Goal: Information Seeking & Learning: Learn about a topic

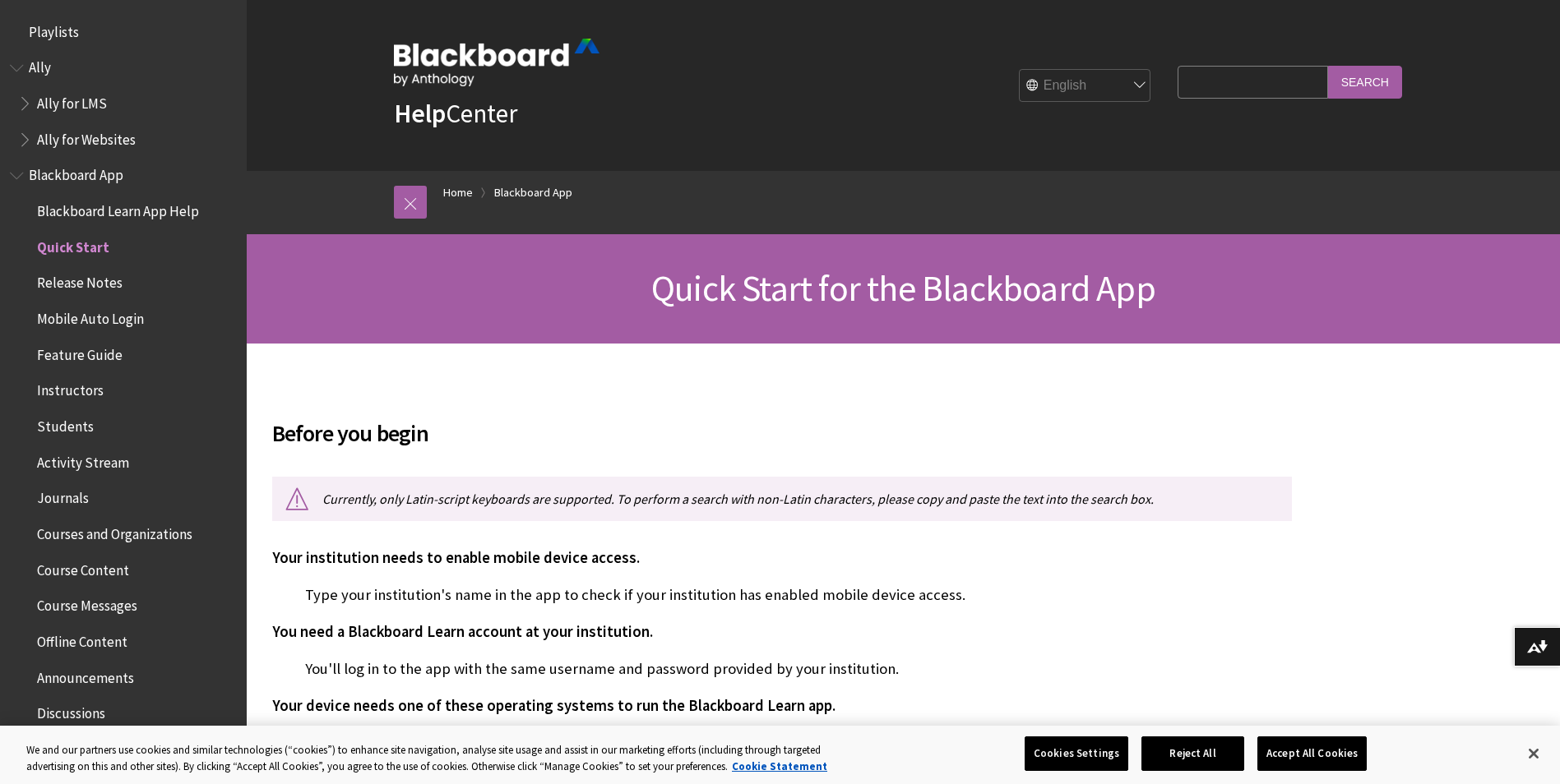
scroll to position [209, 0]
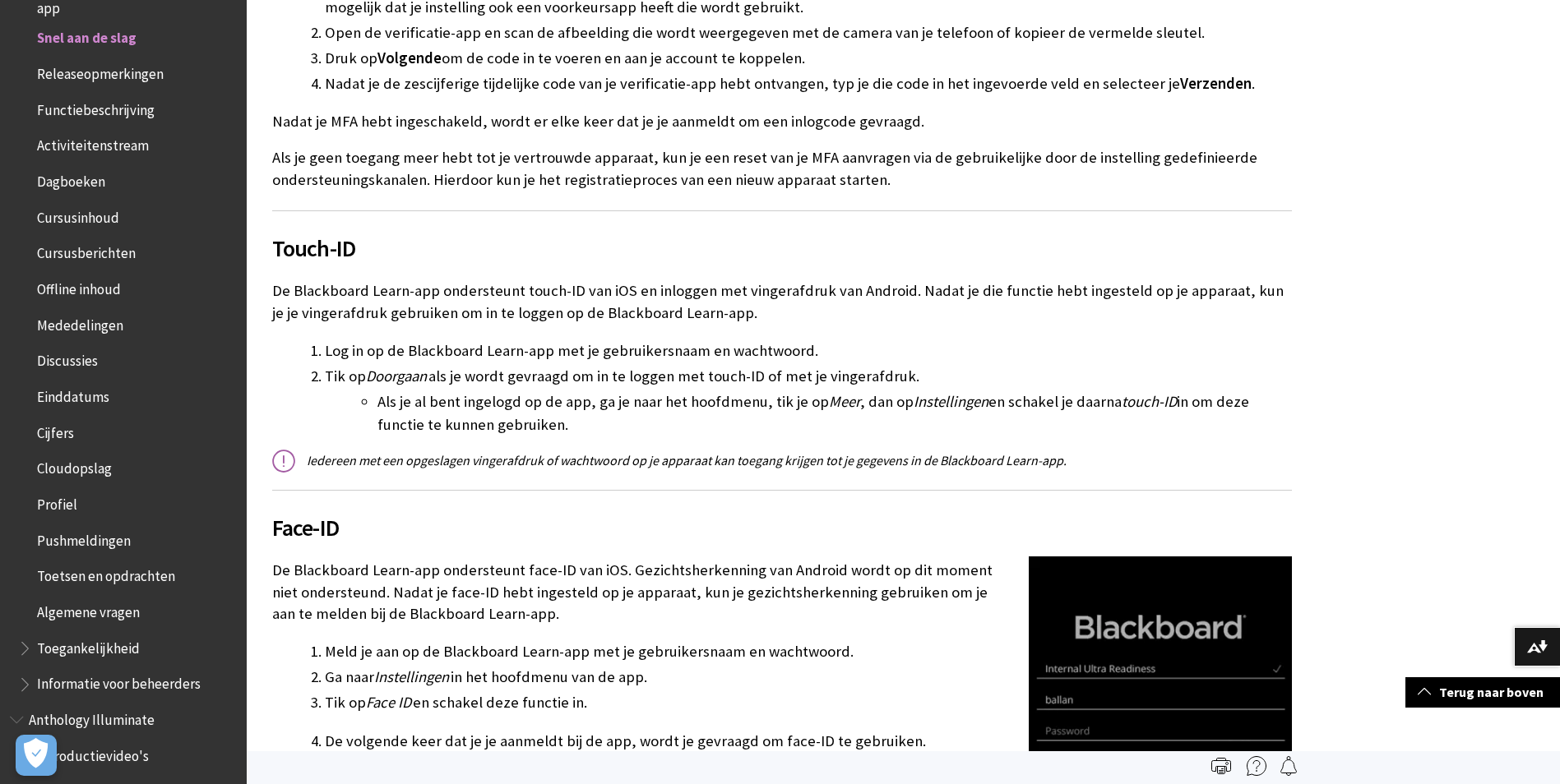
scroll to position [1397, 0]
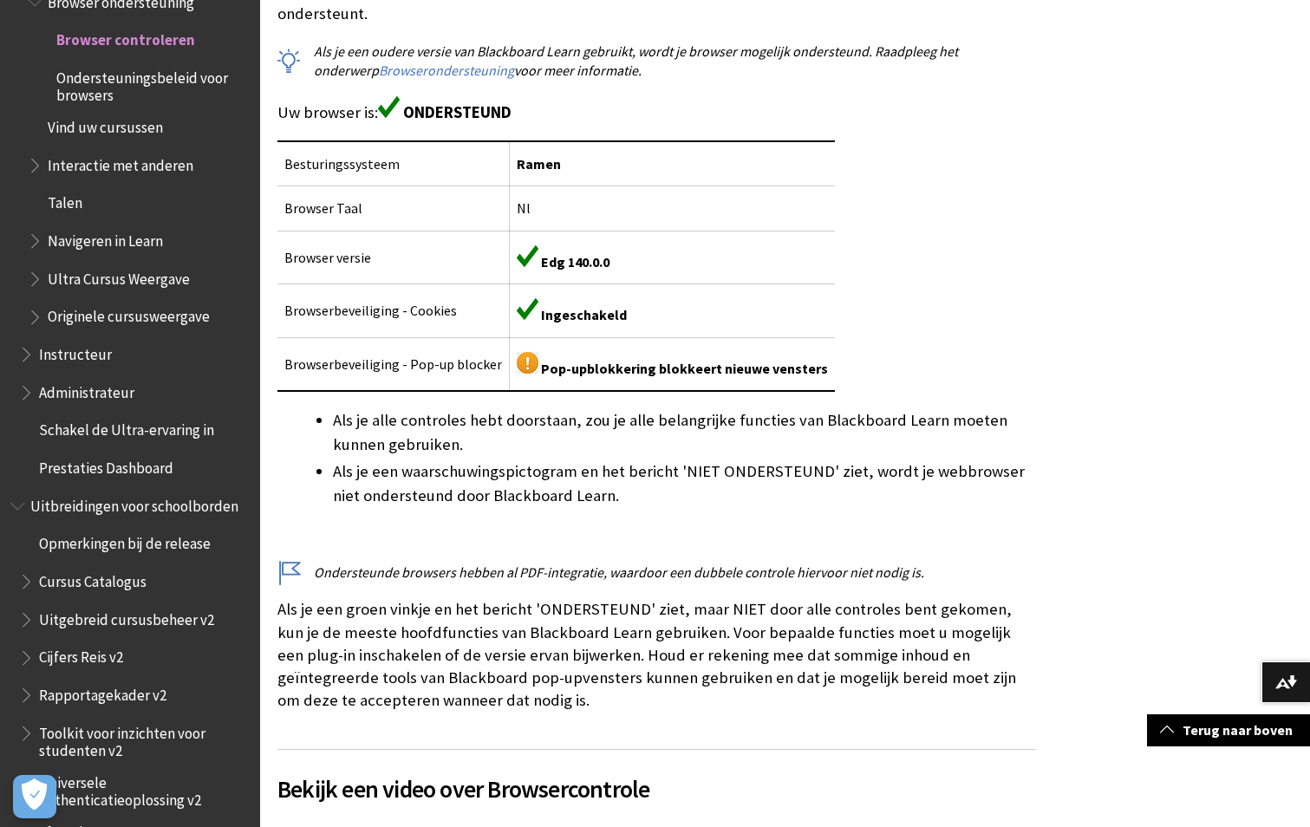
scroll to position [520, 0]
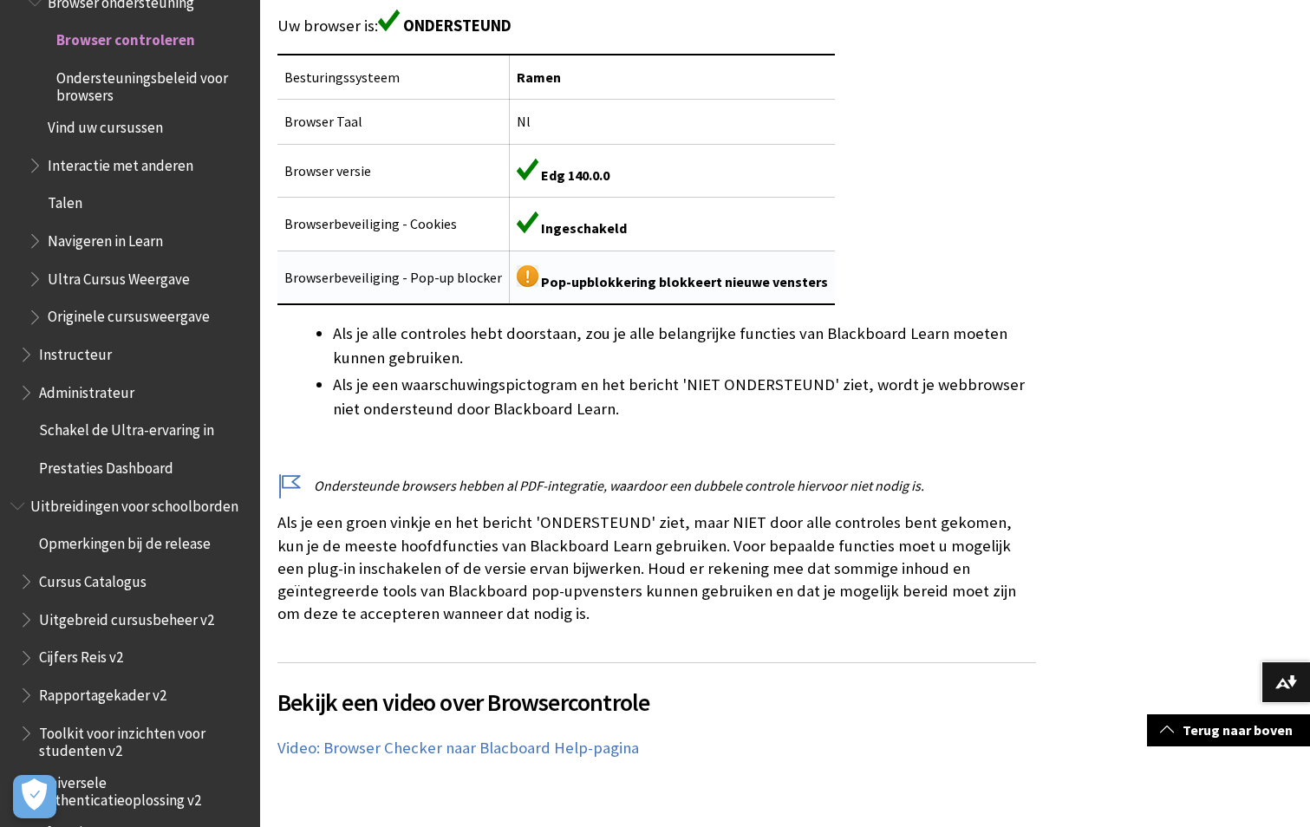
click at [520, 265] on img at bounding box center [528, 276] width 22 height 22
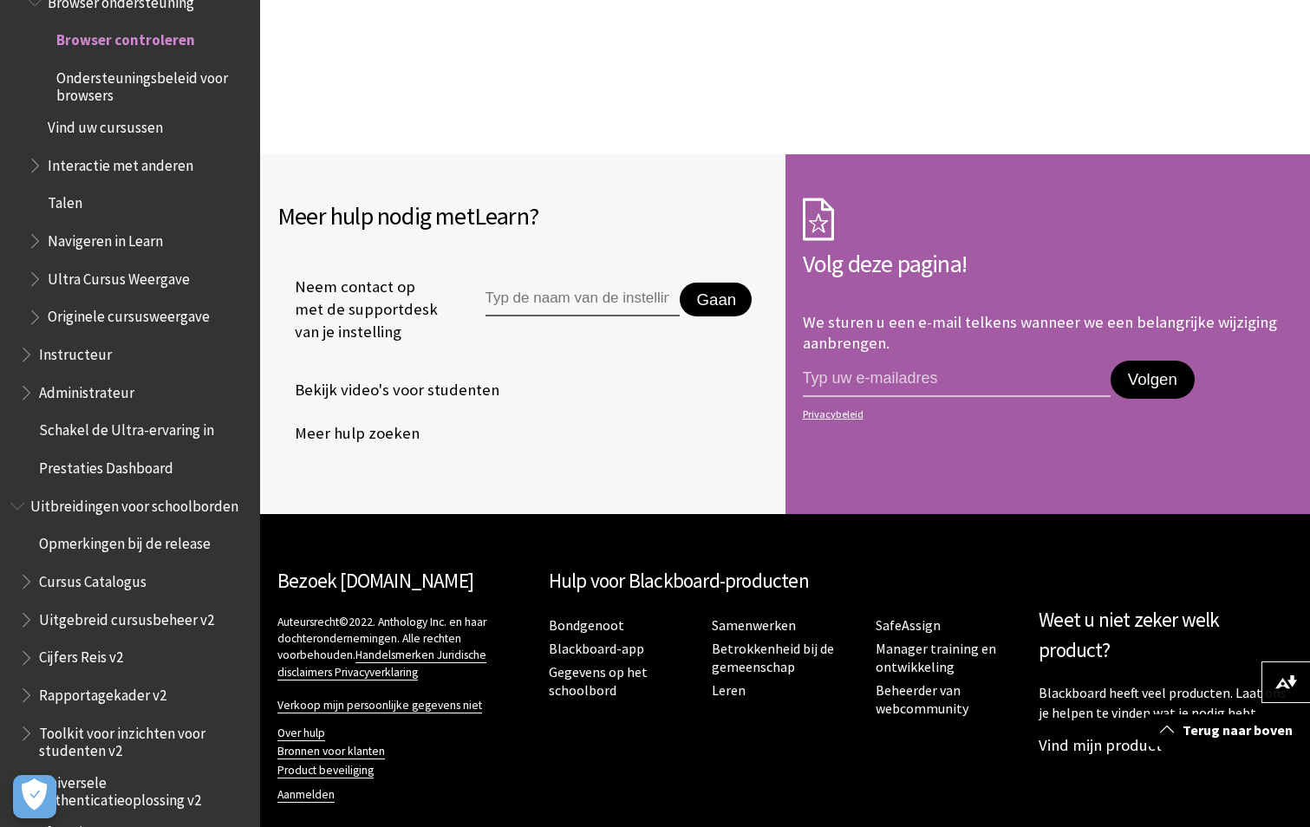
scroll to position [1773, 0]
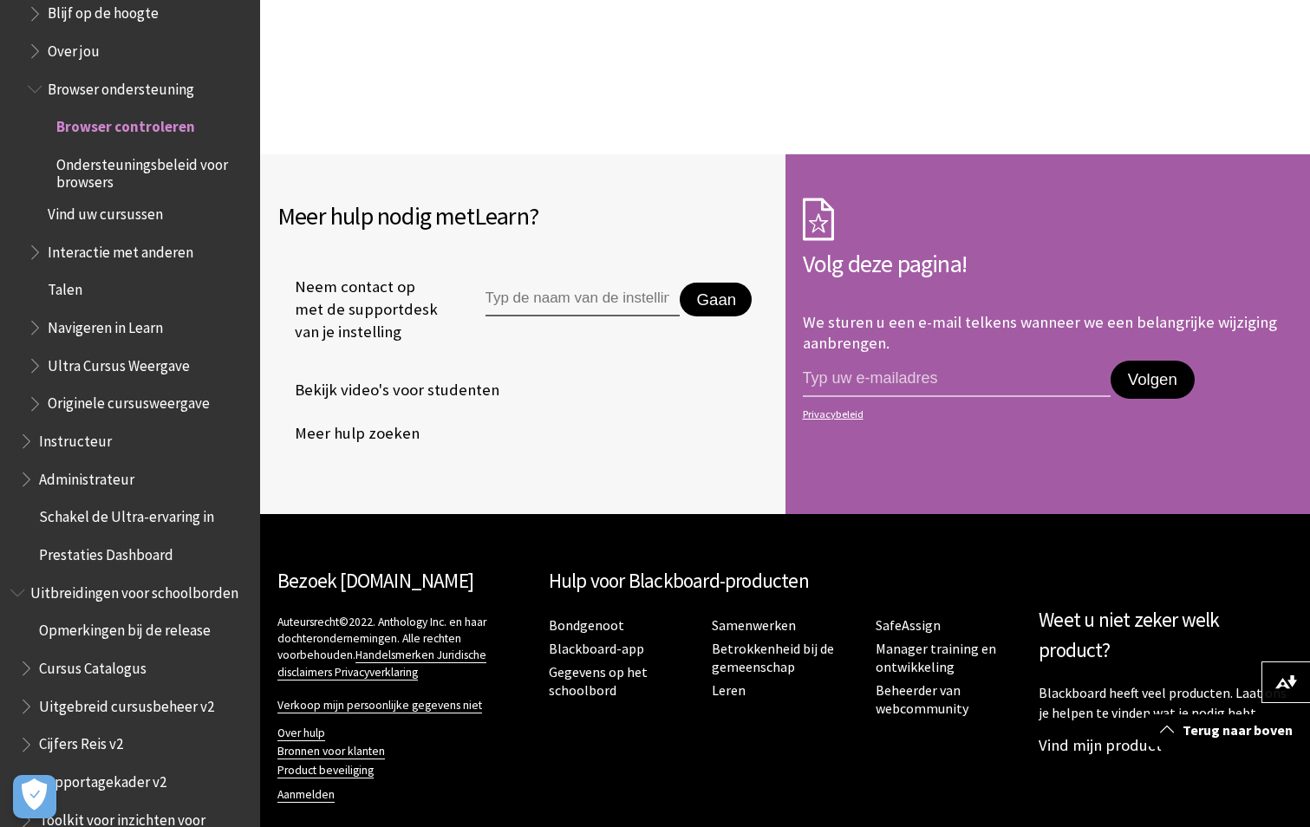
click at [121, 119] on span "Browser controleren" at bounding box center [125, 124] width 139 height 23
click at [114, 167] on span "Ondersteuningsbeleid voor browsers" at bounding box center [152, 170] width 192 height 41
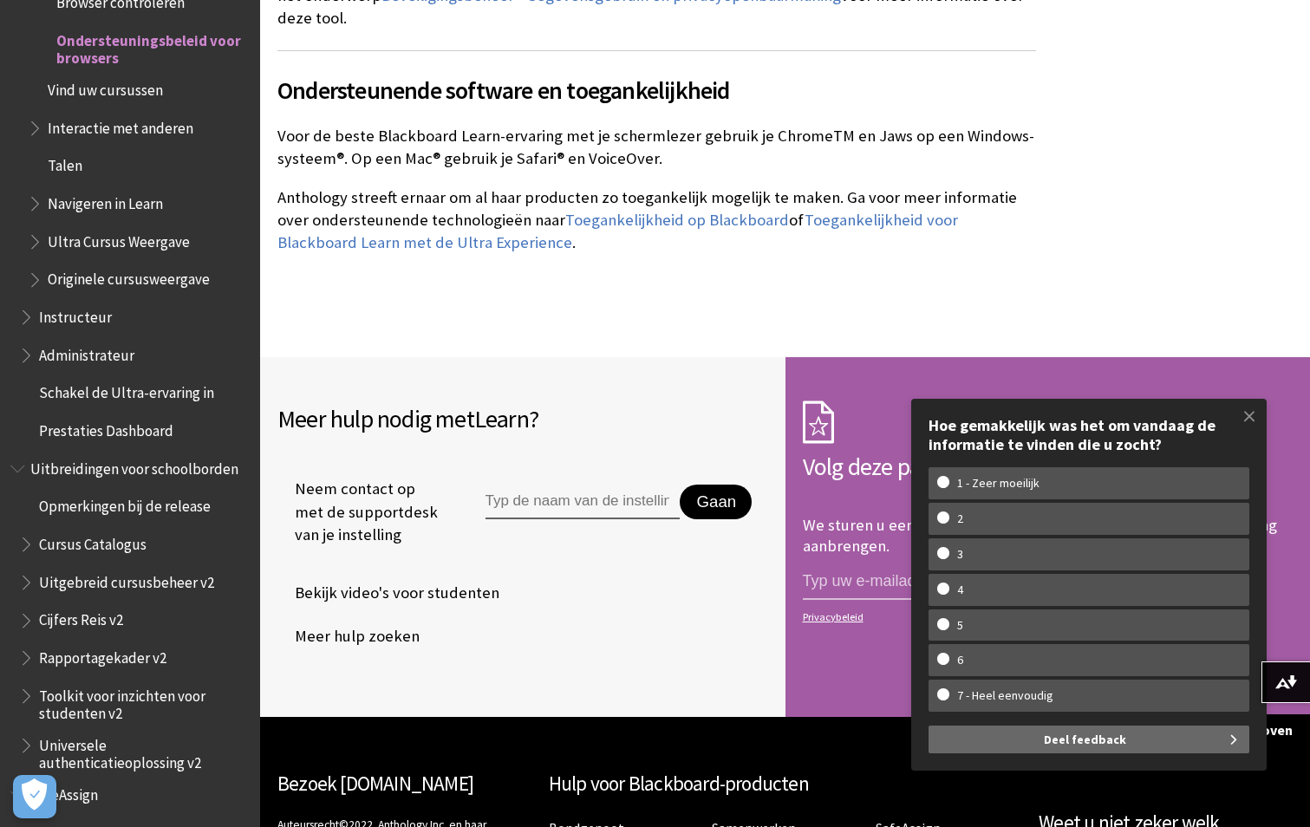
scroll to position [2903, 0]
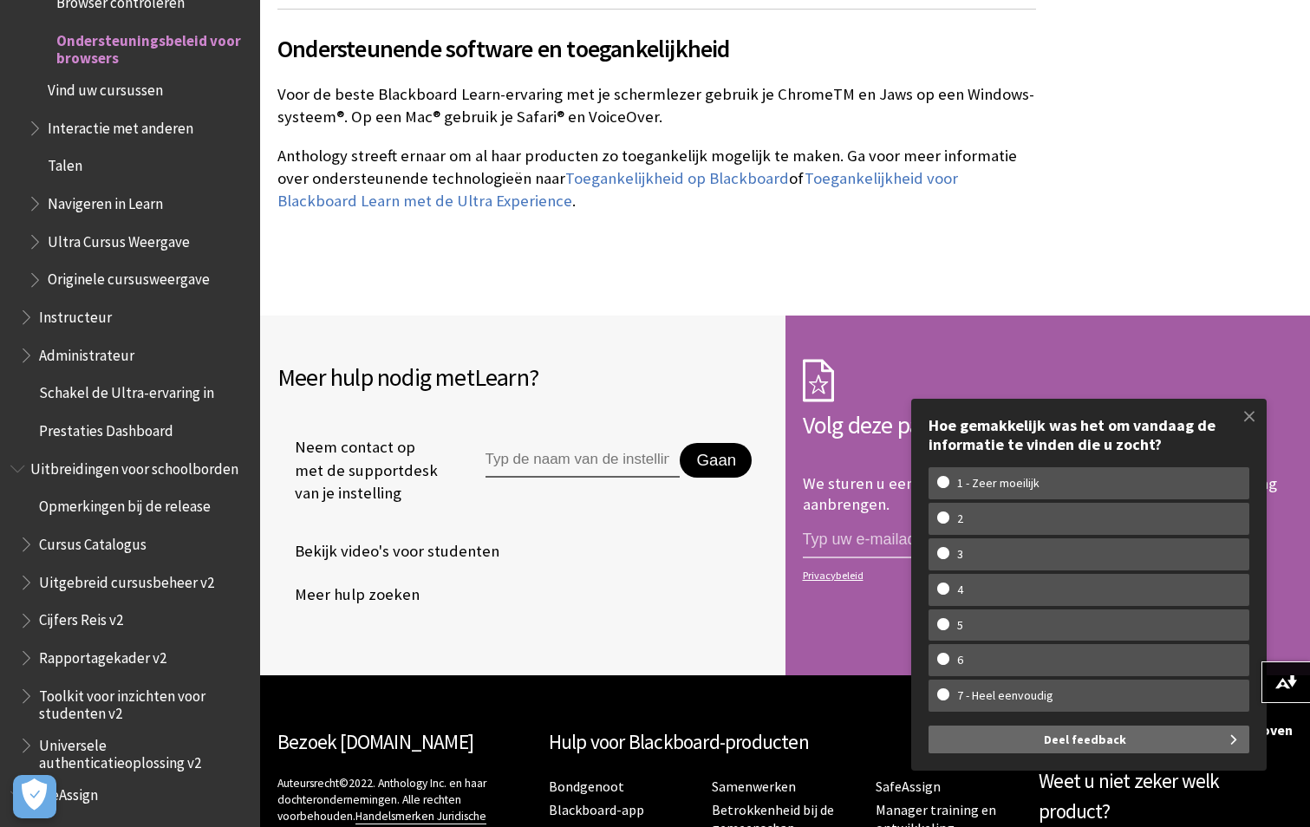
click at [111, 86] on span "Vind uw cursussen" at bounding box center [105, 86] width 115 height 23
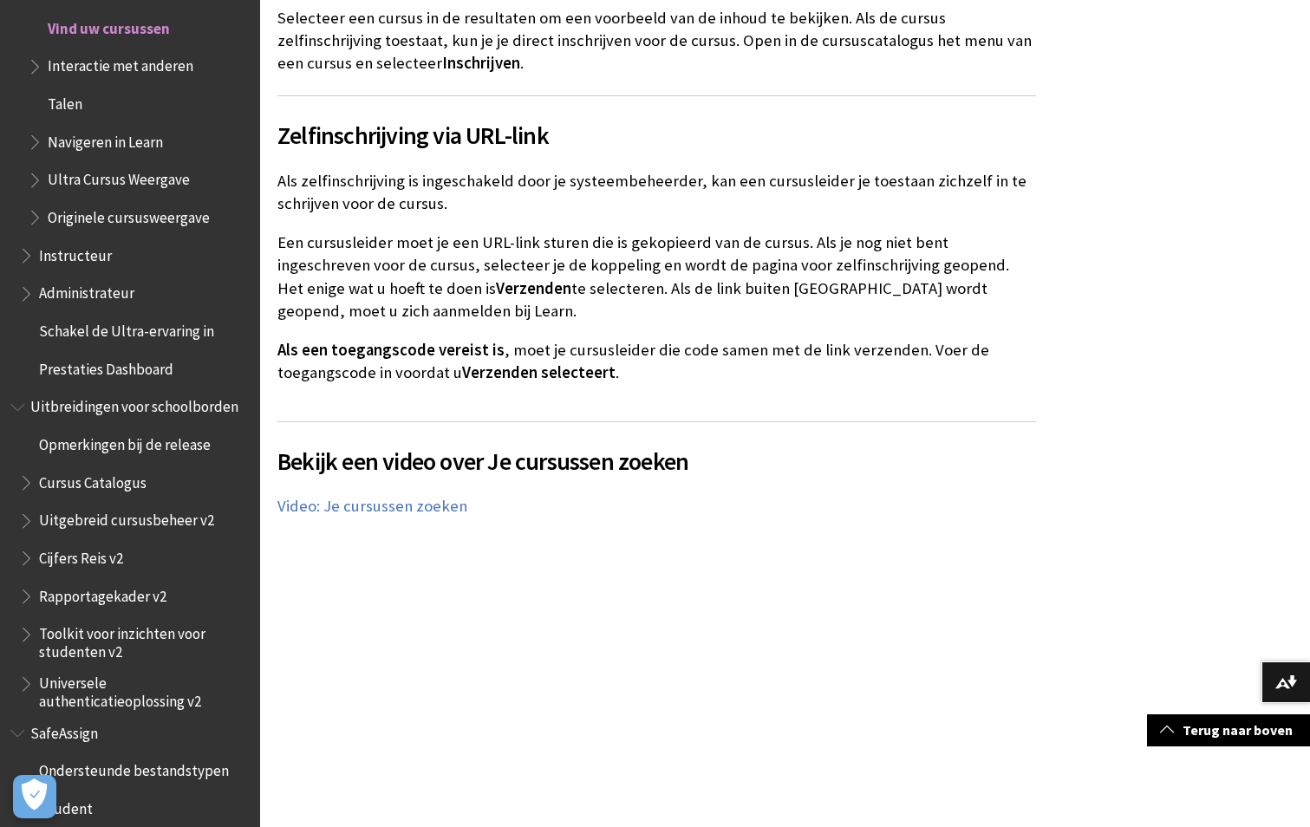
scroll to position [3469, 0]
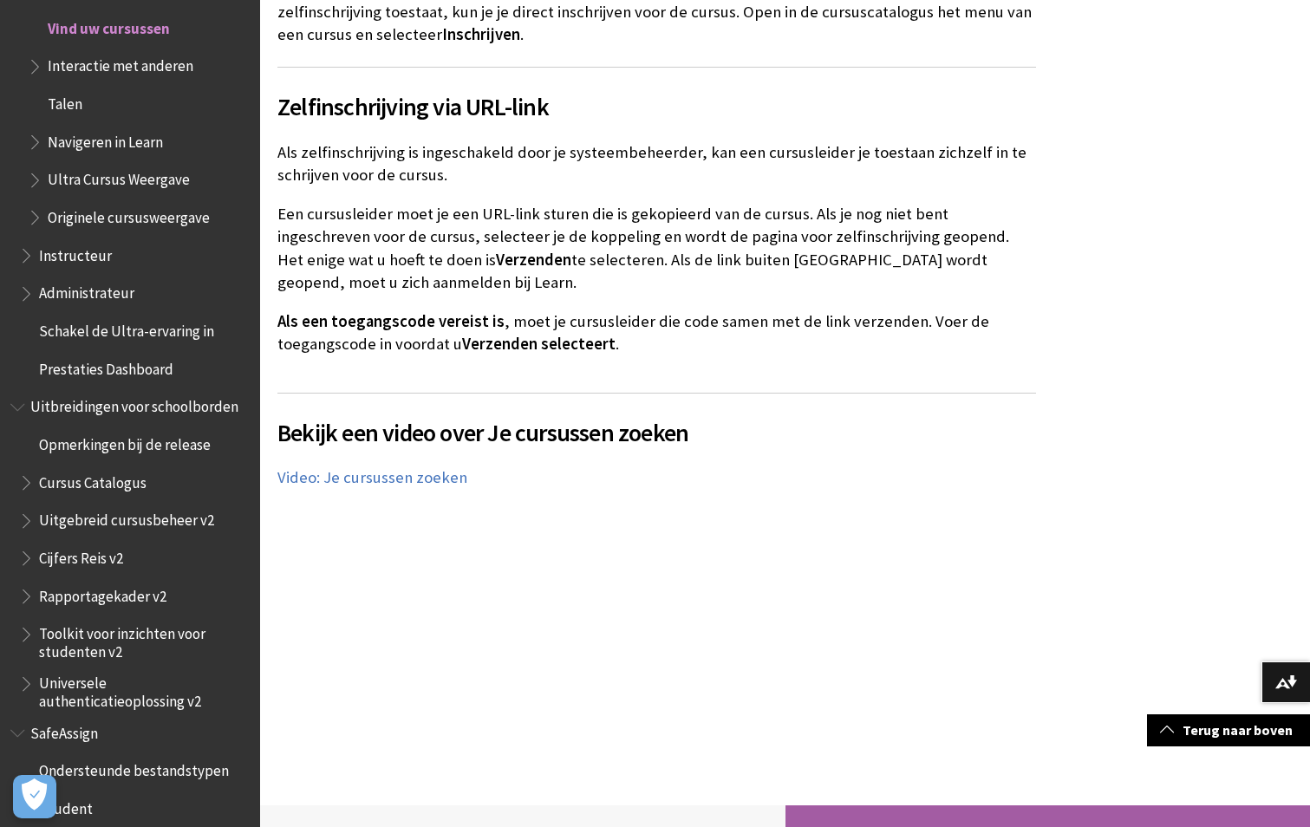
click at [91, 75] on span "Interactie met anderen" at bounding box center [121, 63] width 146 height 23
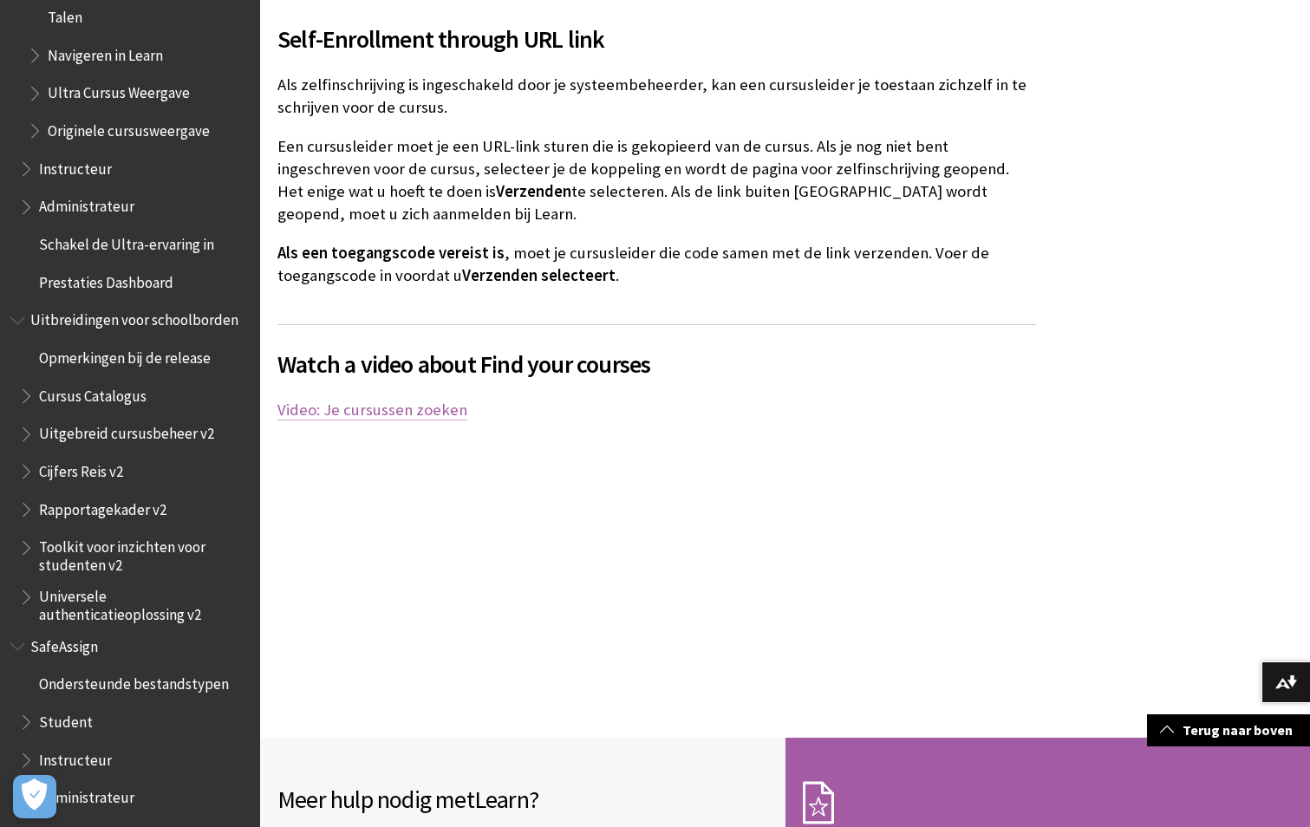
click at [366, 414] on link "Video: Je cursussen zoeken" at bounding box center [372, 410] width 190 height 21
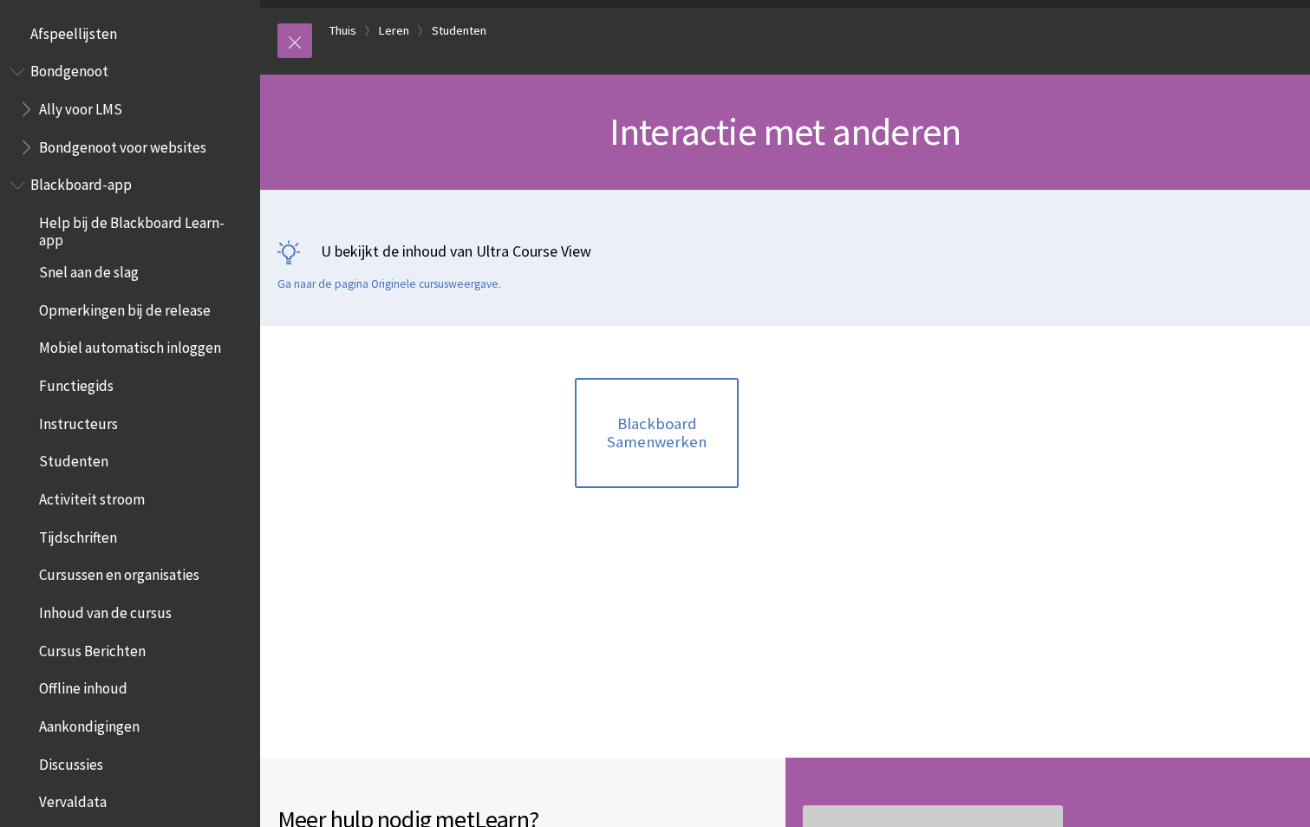
scroll to position [1921, 0]
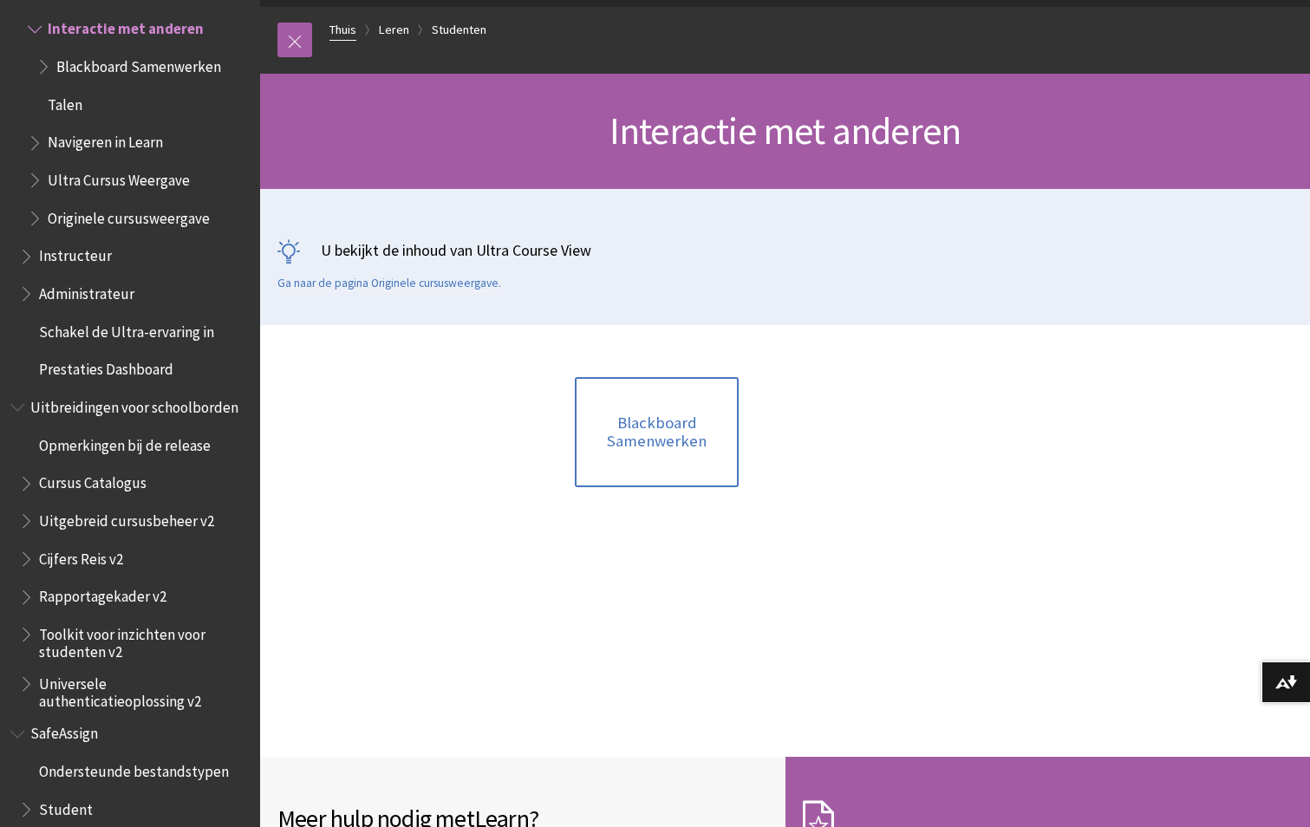
click at [348, 30] on link "Thuis" at bounding box center [343, 30] width 27 height 22
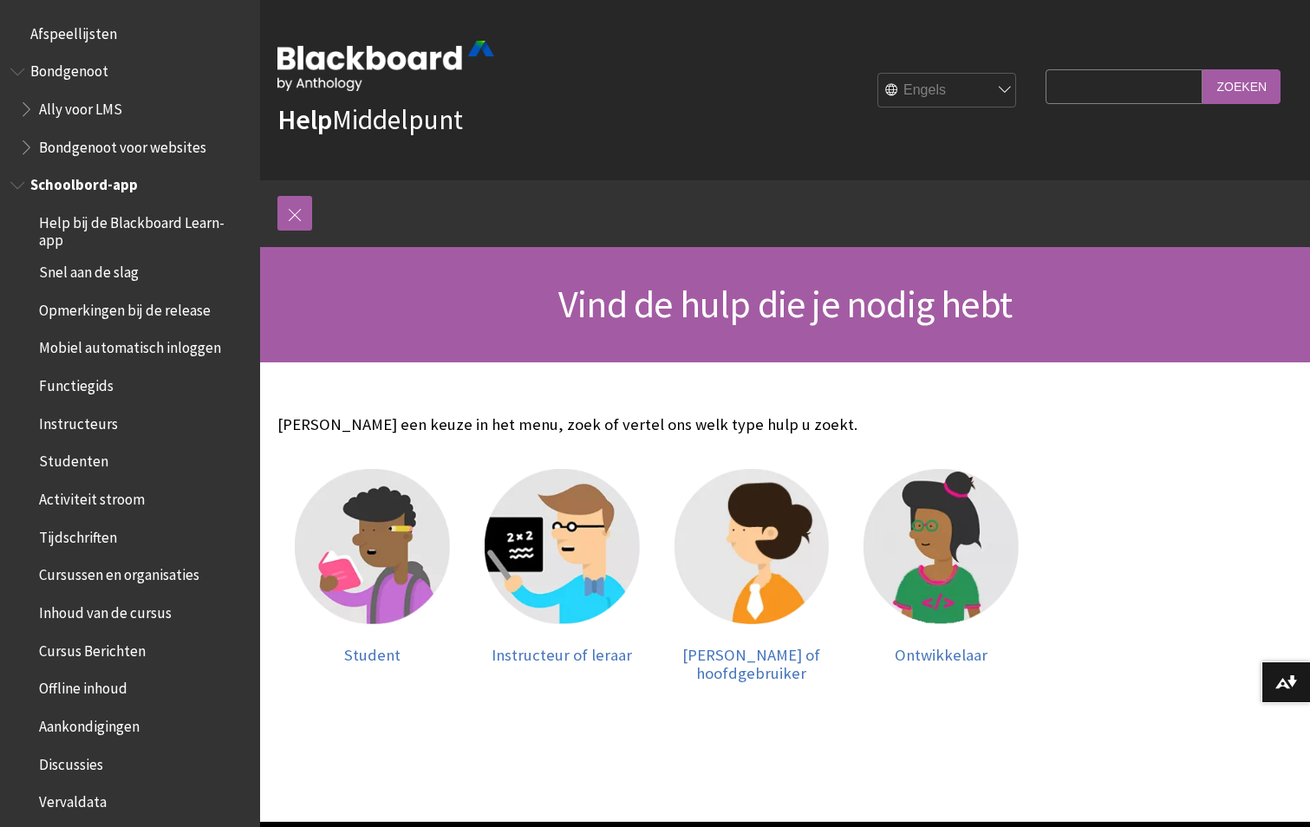
click at [117, 220] on span "Help bij de Blackboard Learn-app" at bounding box center [143, 228] width 209 height 41
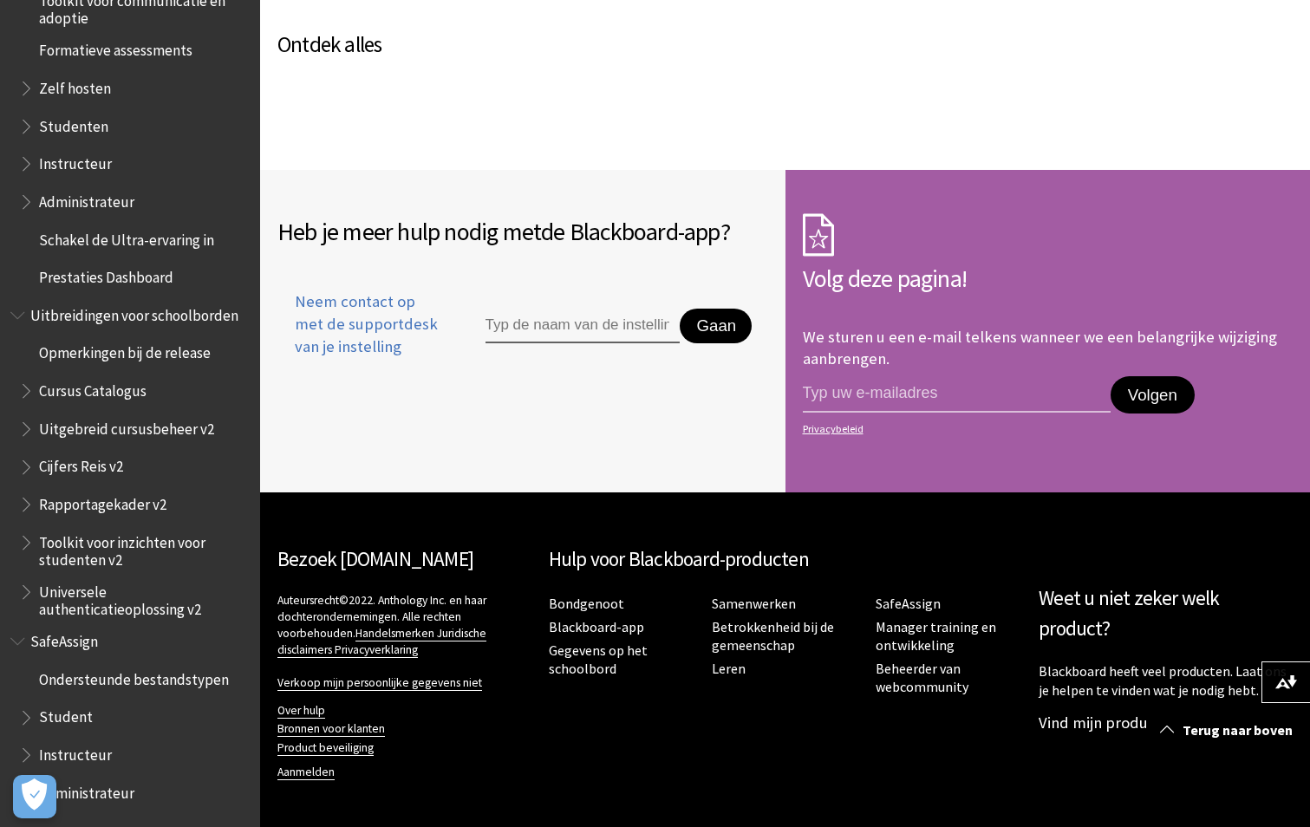
scroll to position [1608, 0]
click at [81, 722] on span "Student" at bounding box center [66, 714] width 54 height 23
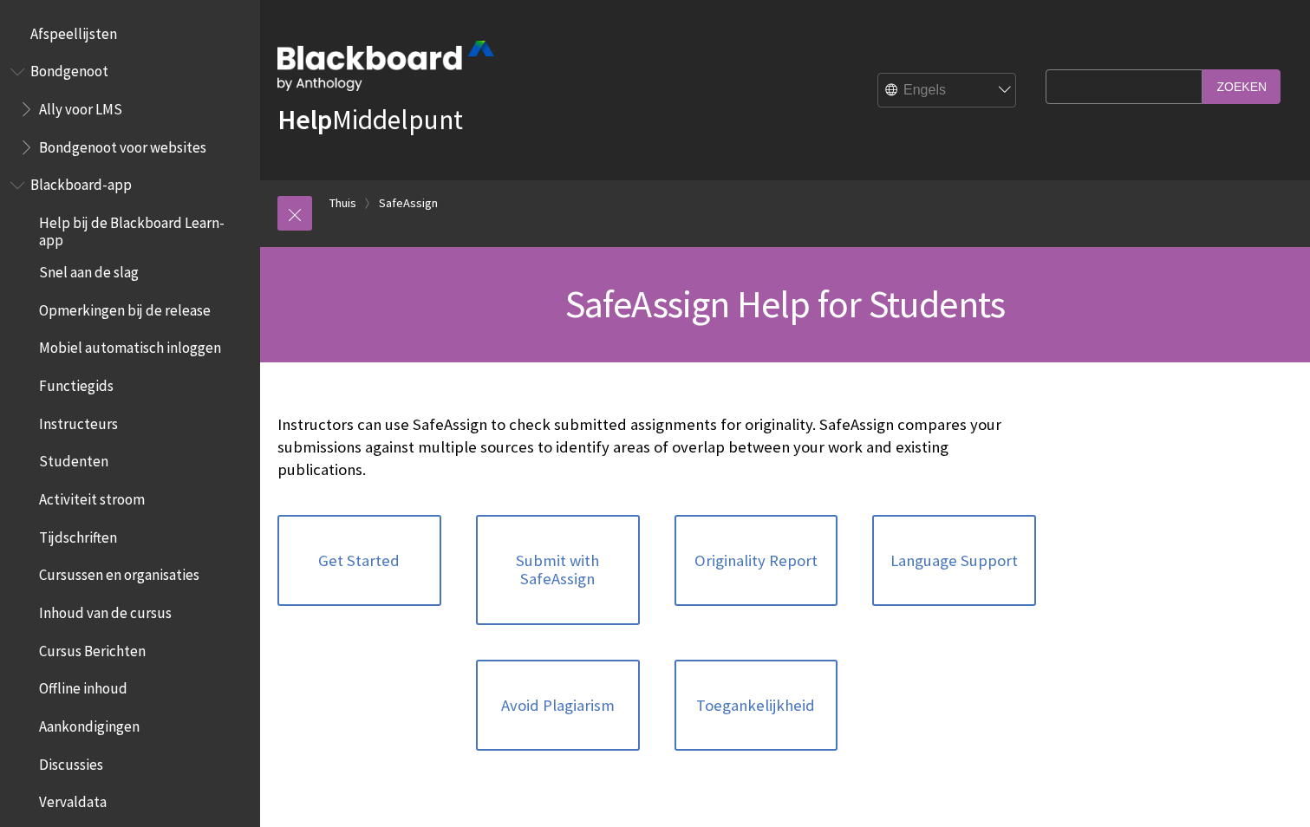
scroll to position [1824, 0]
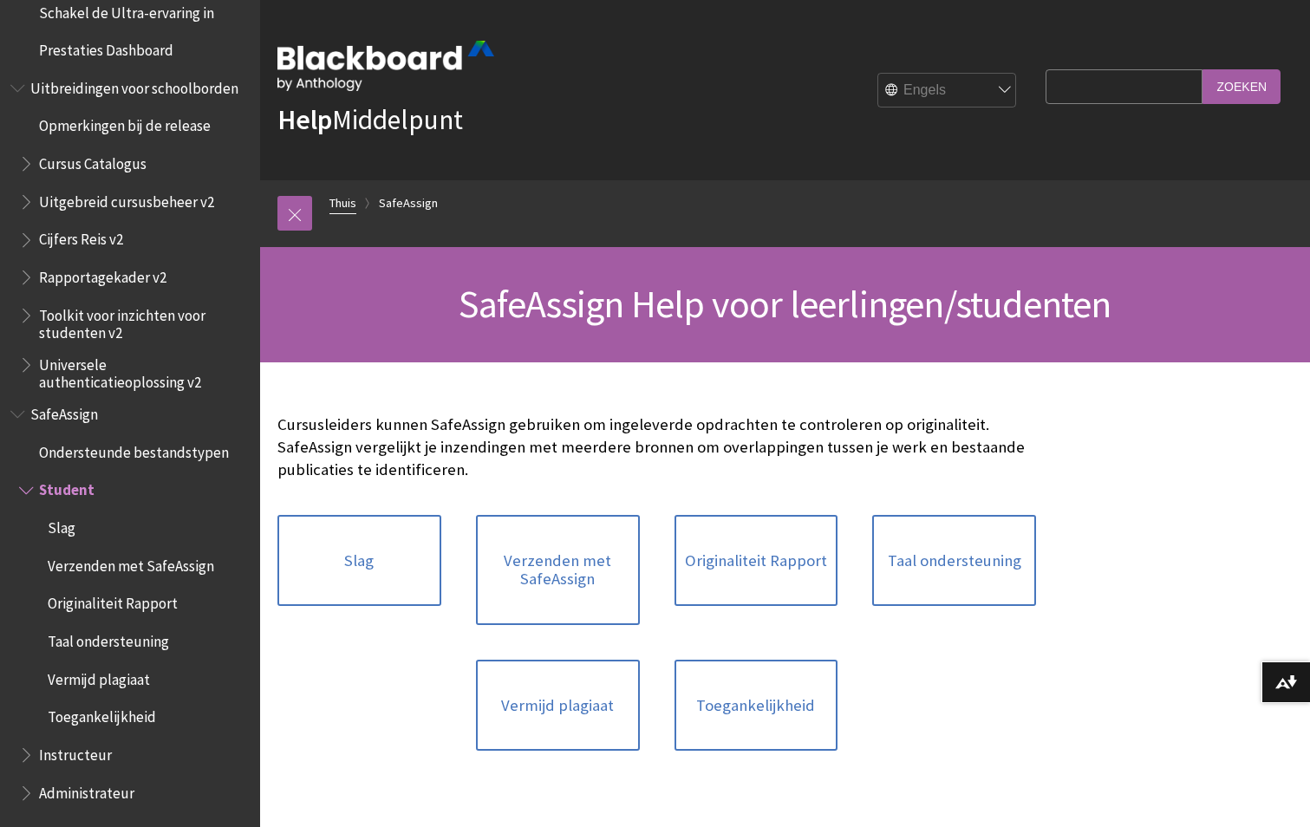
click at [336, 206] on link "Thuis" at bounding box center [343, 204] width 27 height 22
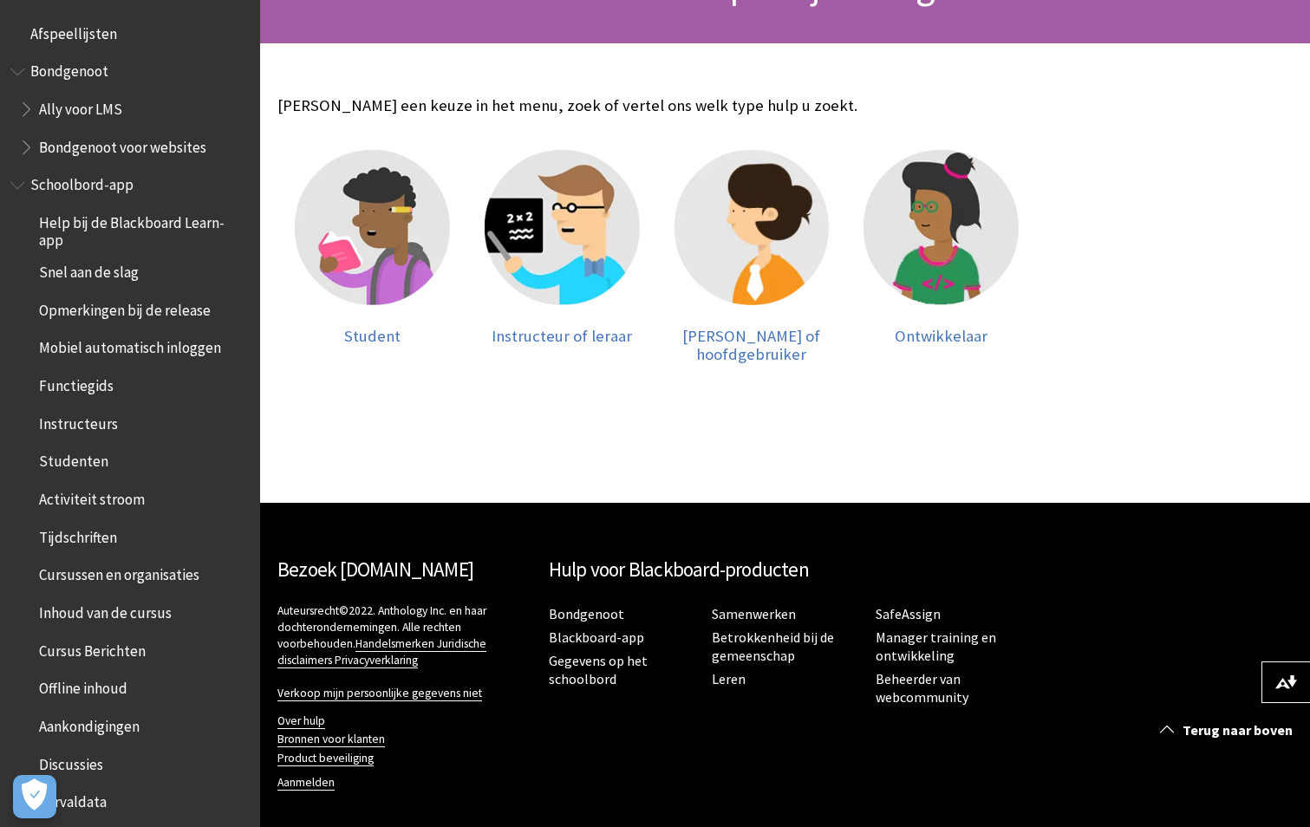
scroll to position [330, 0]
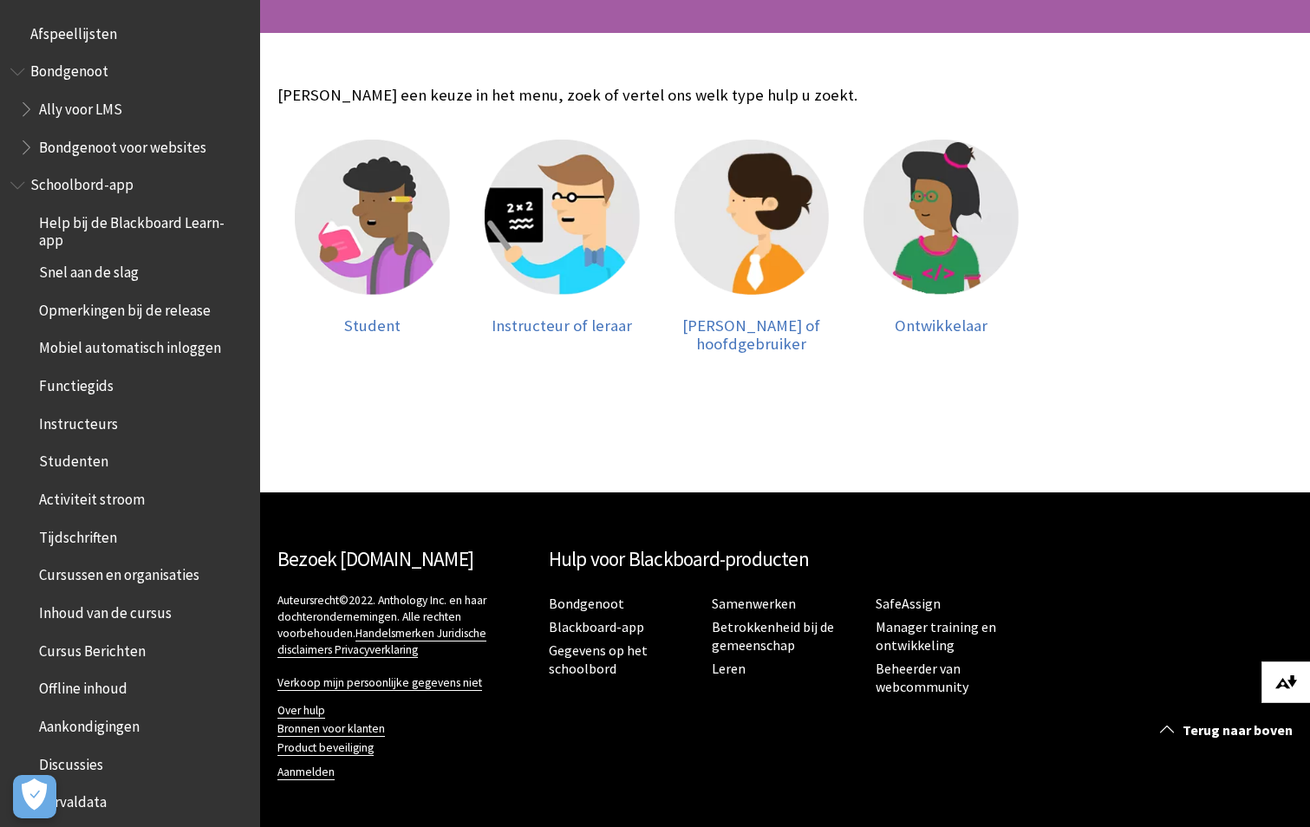
click at [1277, 684] on button "Download alternatieve formaten ..." at bounding box center [1286, 683] width 49 height 42
click at [93, 225] on span "Help bij de Blackboard Learn-app" at bounding box center [143, 228] width 209 height 41
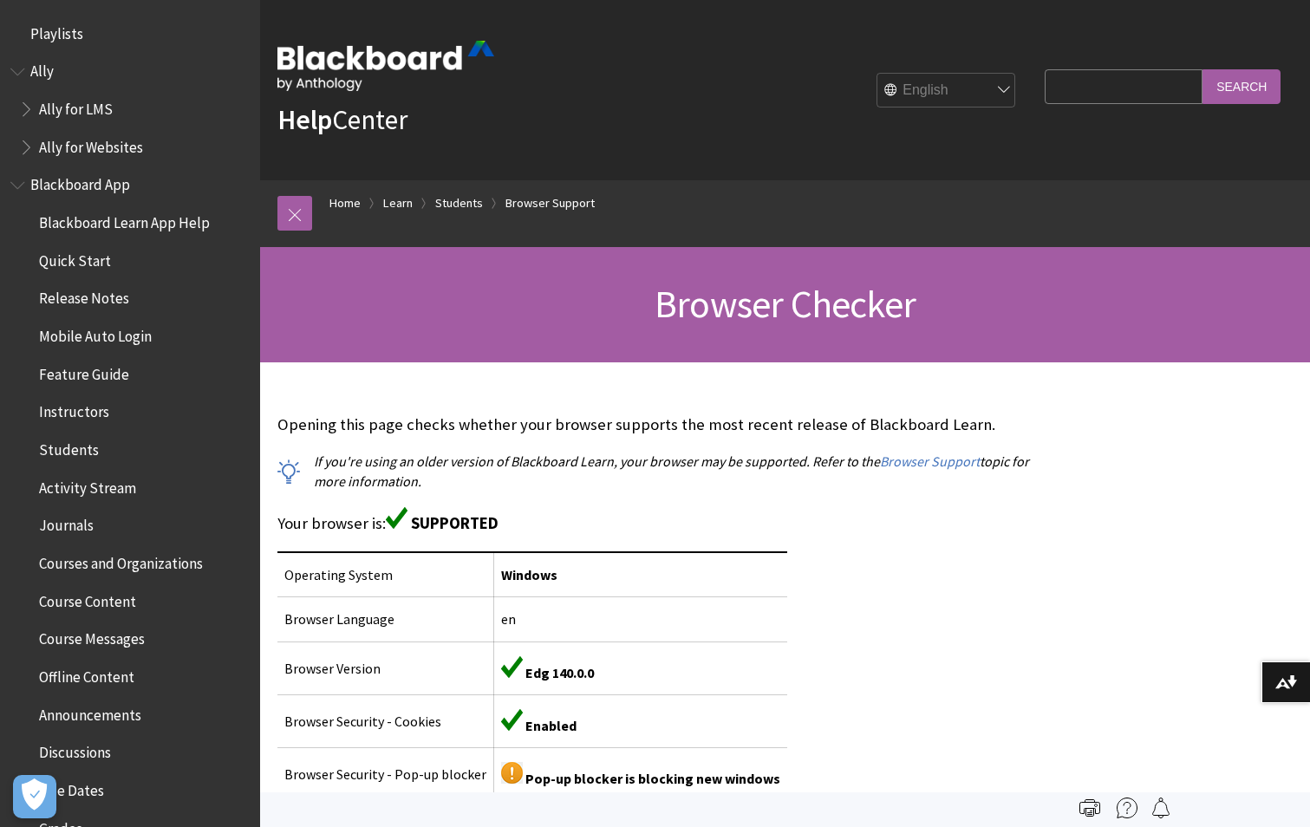
scroll to position [1860, 0]
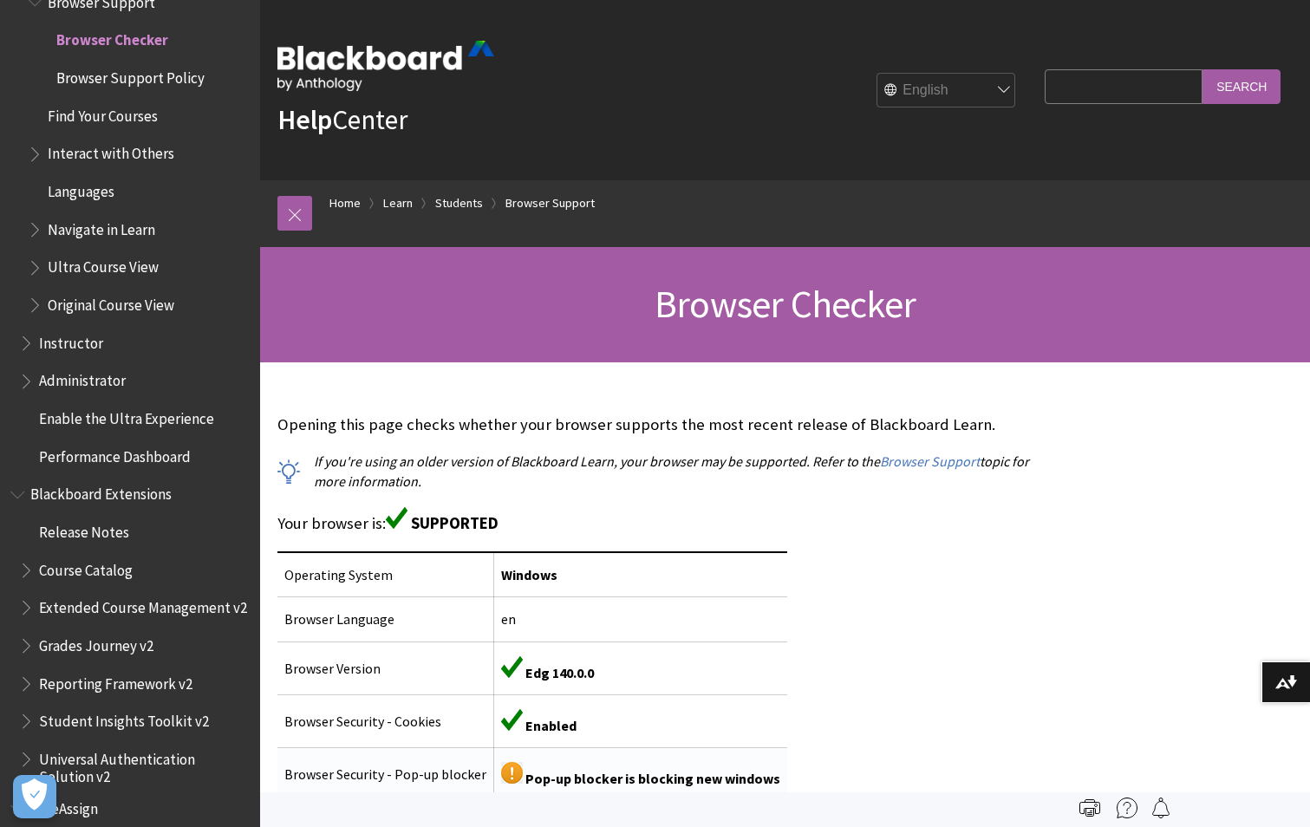
click at [507, 779] on img at bounding box center [512, 773] width 22 height 22
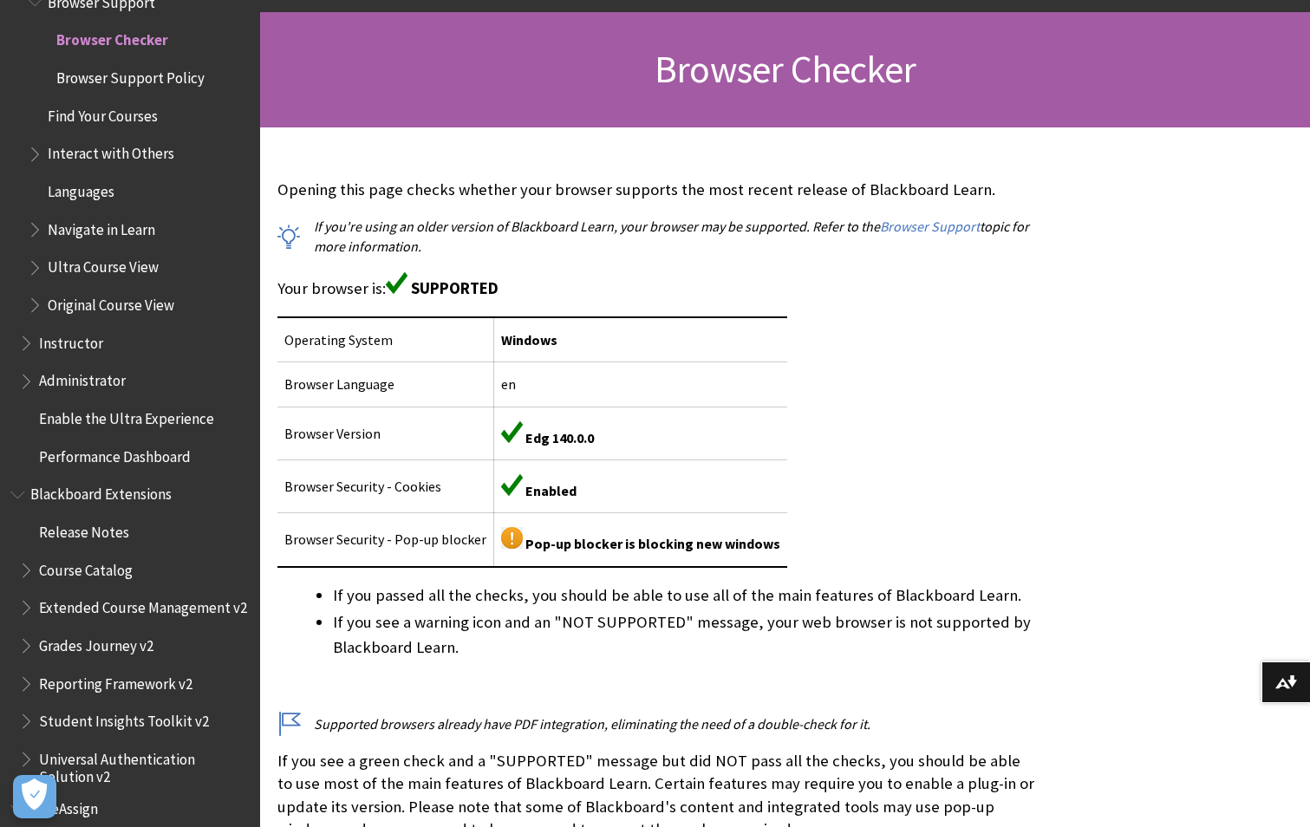
scroll to position [260, 0]
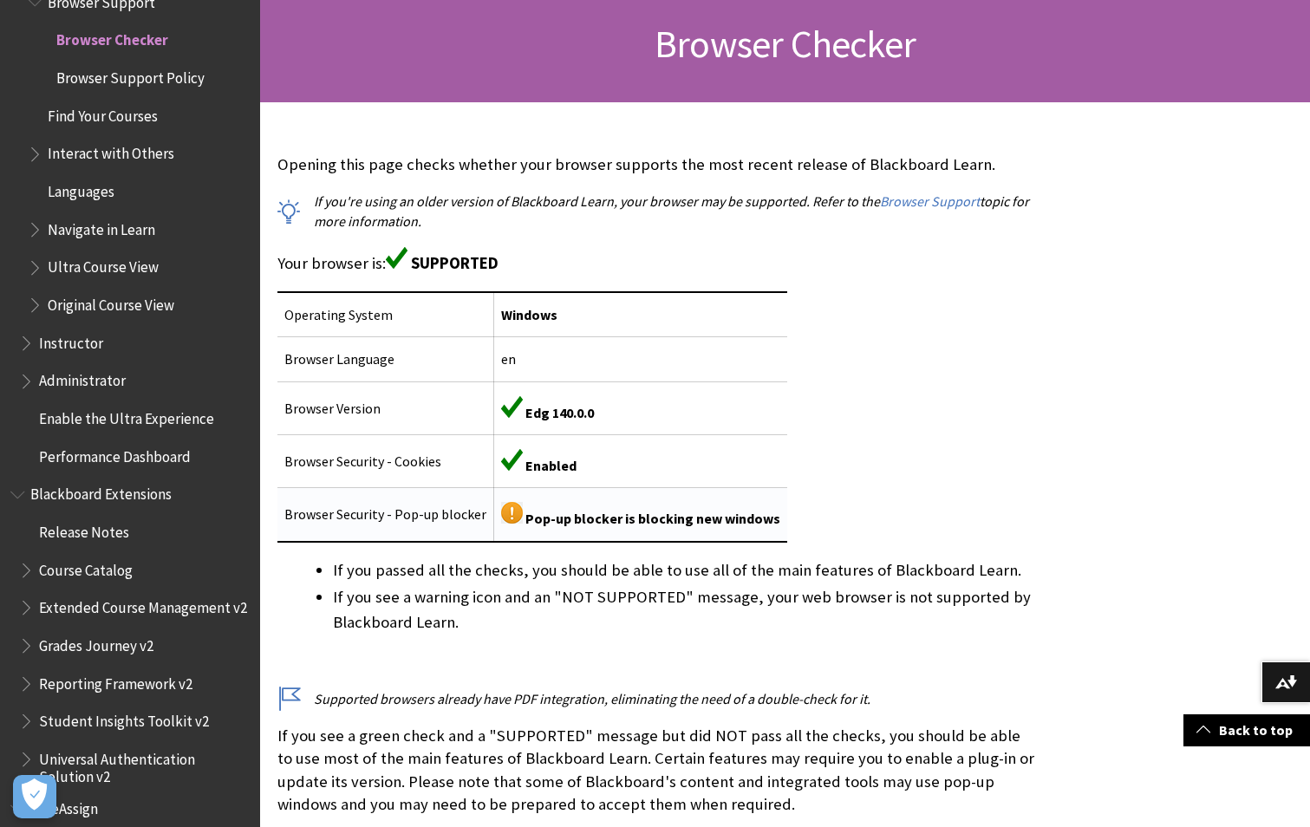
drag, startPoint x: 505, startPoint y: 513, endPoint x: 424, endPoint y: 511, distance: 80.7
click at [424, 511] on td "Browser Security - Pop-up blocker" at bounding box center [385, 515] width 217 height 54
click at [786, 521] on div "Opening this page checks whether your browser supports the most recent release …" at bounding box center [656, 484] width 759 height 662
click at [503, 512] on img at bounding box center [512, 513] width 22 height 22
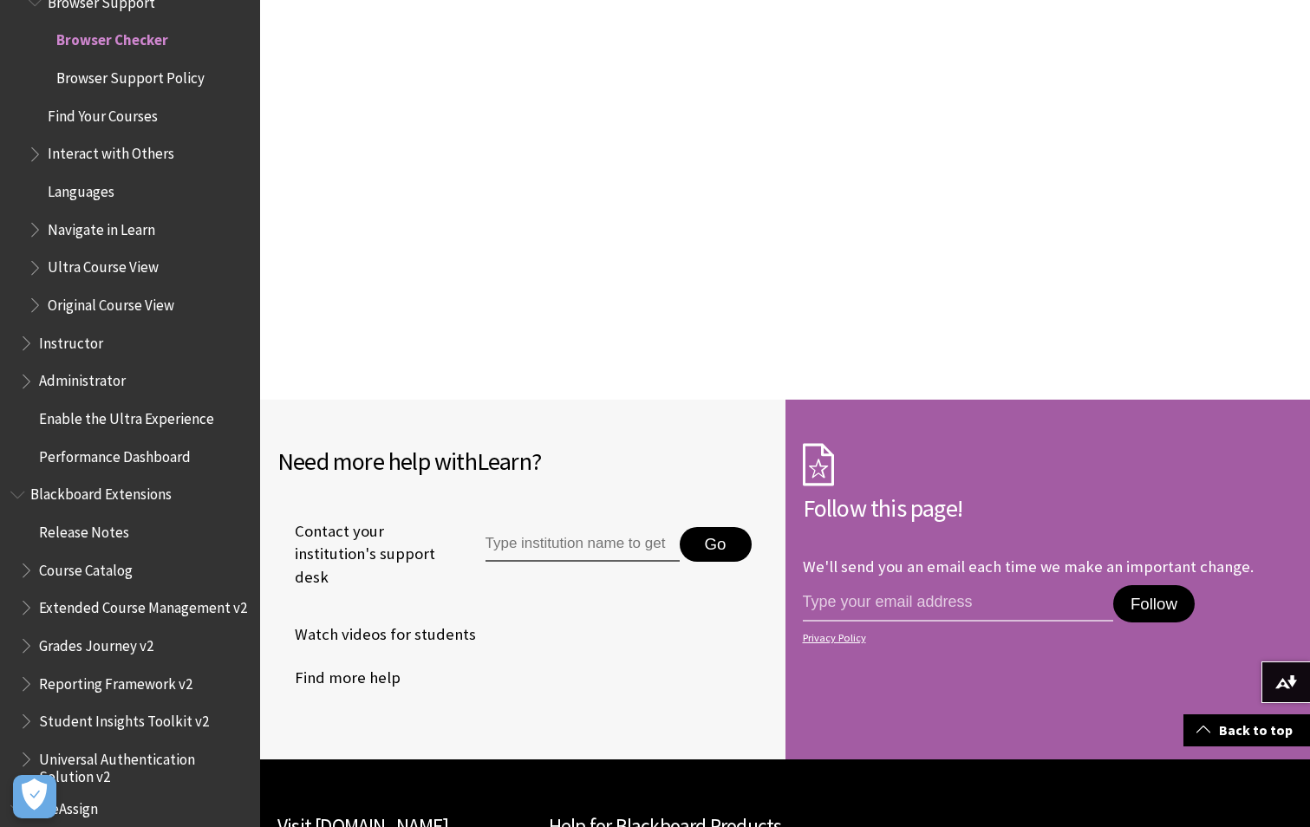
scroll to position [1387, 0]
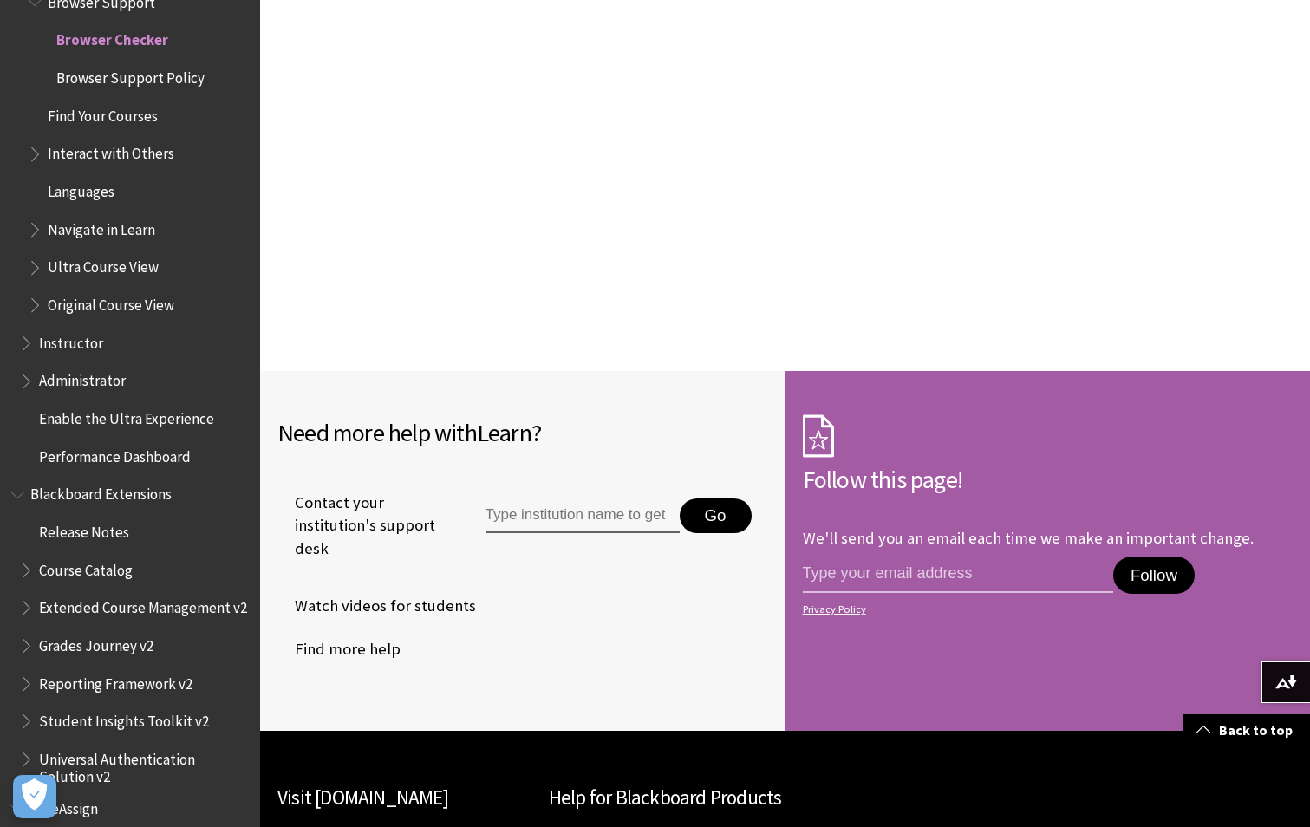
click at [506, 517] on input "Type institution name to get support" at bounding box center [583, 516] width 194 height 35
click at [571, 508] on input "Type institution name to get support" at bounding box center [583, 516] width 194 height 35
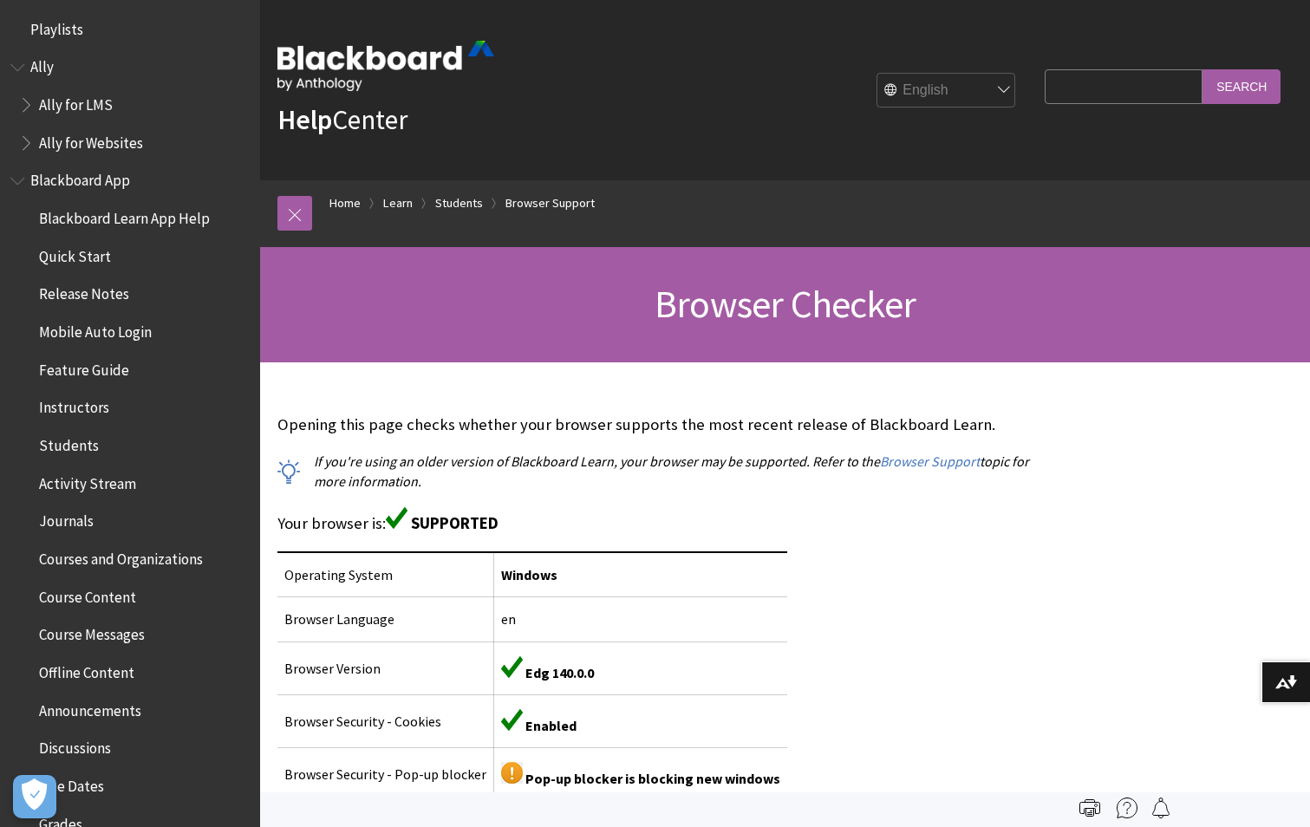
scroll to position [0, 0]
